Goal: Transaction & Acquisition: Purchase product/service

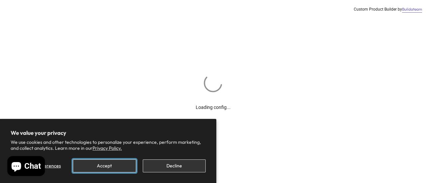
click at [110, 164] on button "Accept" at bounding box center [104, 166] width 63 height 13
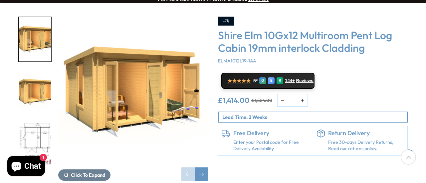
scroll to position [120, 0]
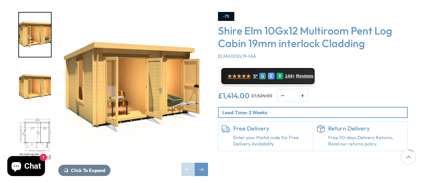
click at [39, 117] on img "3 / 10" at bounding box center [35, 139] width 32 height 44
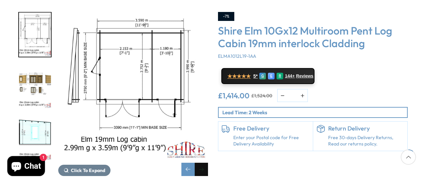
click at [202, 163] on div "Next slide" at bounding box center [201, 169] width 13 height 13
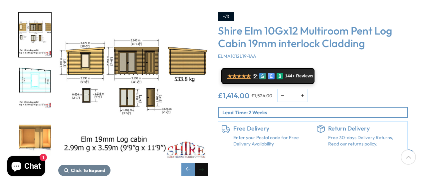
click at [202, 163] on div "Next slide" at bounding box center [201, 169] width 13 height 13
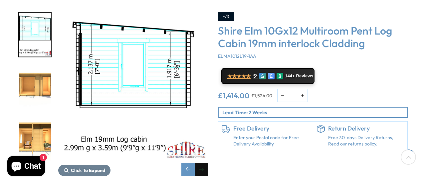
click at [202, 163] on div "Next slide" at bounding box center [201, 169] width 13 height 13
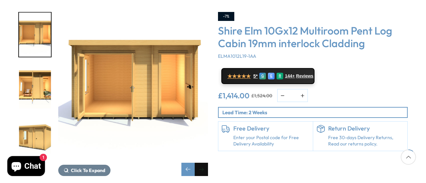
click at [202, 163] on div "Next slide" at bounding box center [201, 169] width 13 height 13
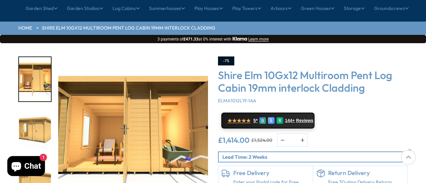
scroll to position [80, 0]
